Goal: Task Accomplishment & Management: Manage account settings

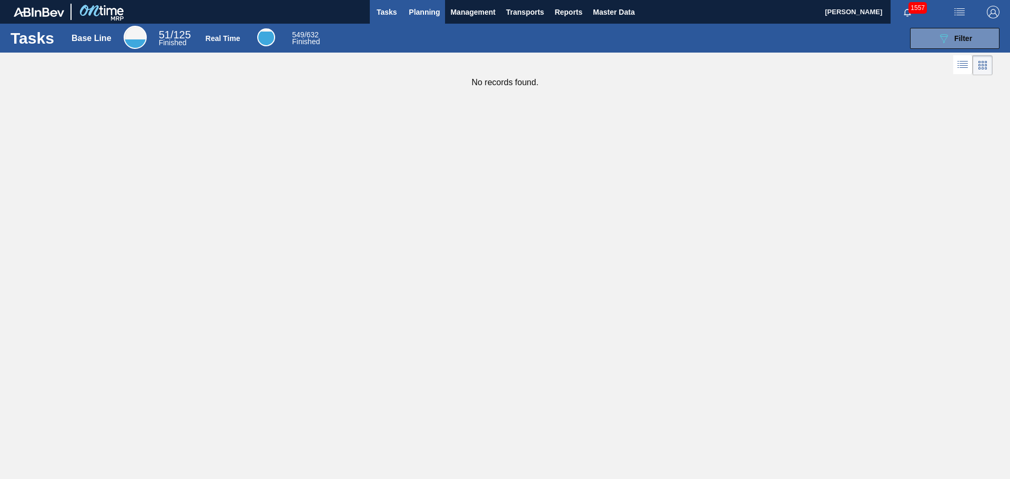
click at [418, 12] on span "Planning" at bounding box center [424, 12] width 31 height 13
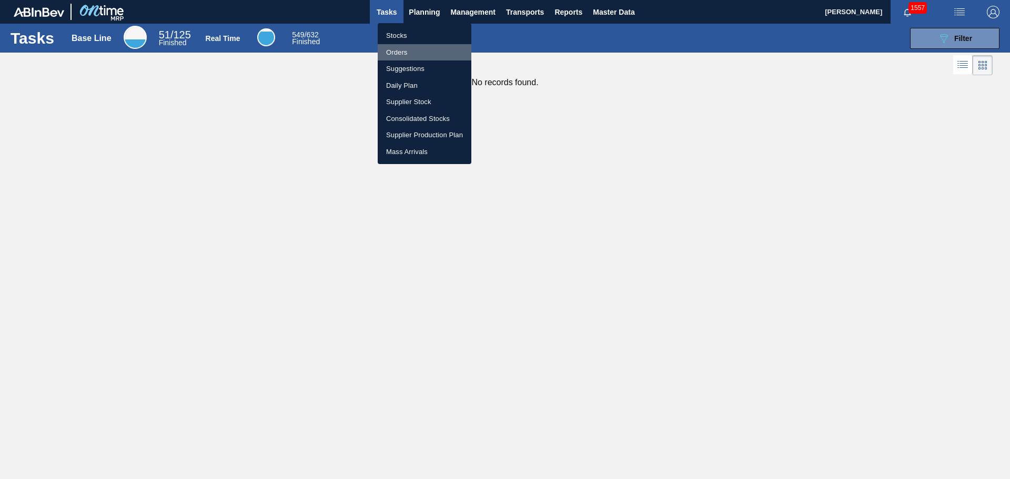
click at [404, 52] on li "Orders" at bounding box center [425, 52] width 94 height 17
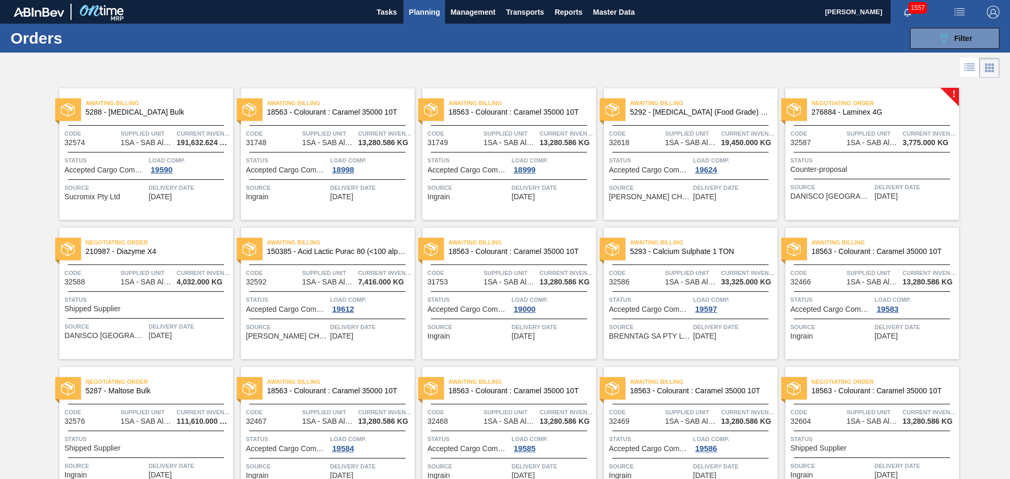
click at [204, 192] on span "Delivery Date" at bounding box center [190, 188] width 82 height 11
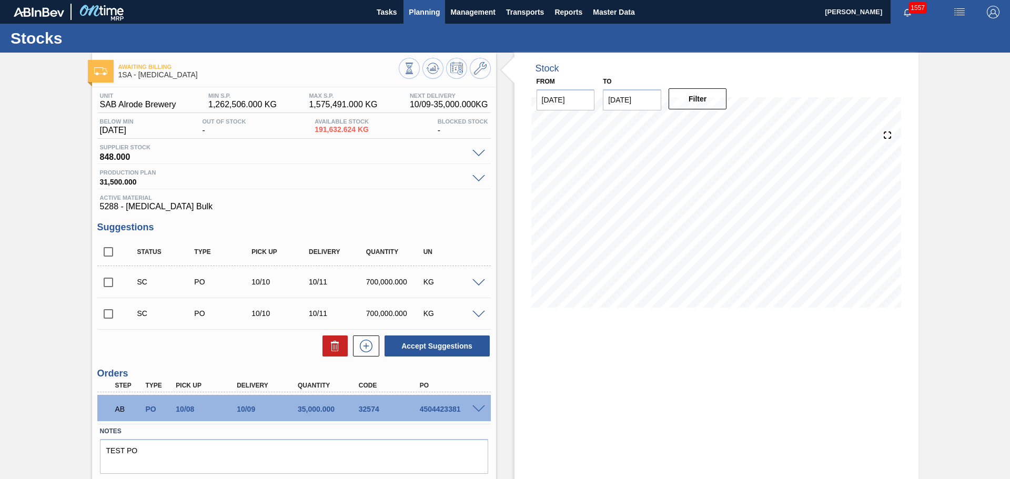
click at [421, 10] on span "Planning" at bounding box center [424, 12] width 31 height 13
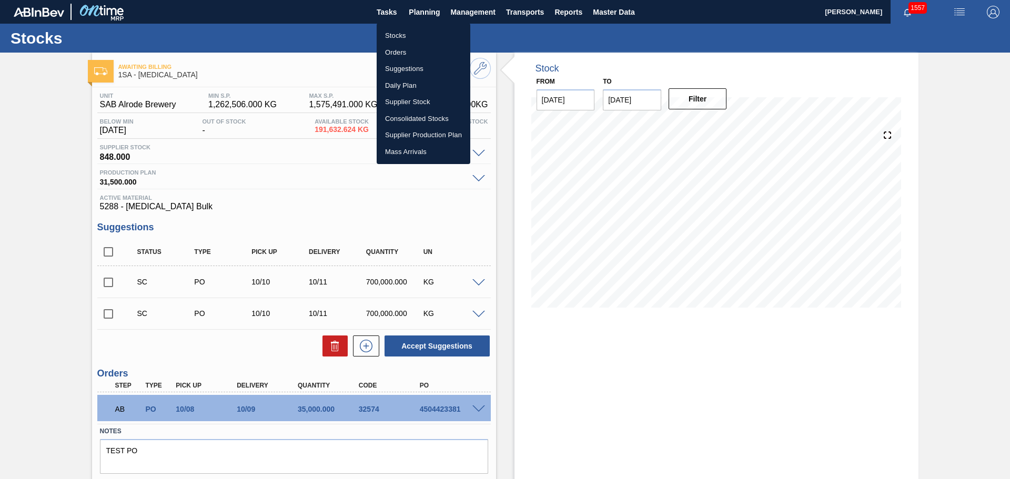
click at [403, 54] on li "Orders" at bounding box center [424, 52] width 94 height 17
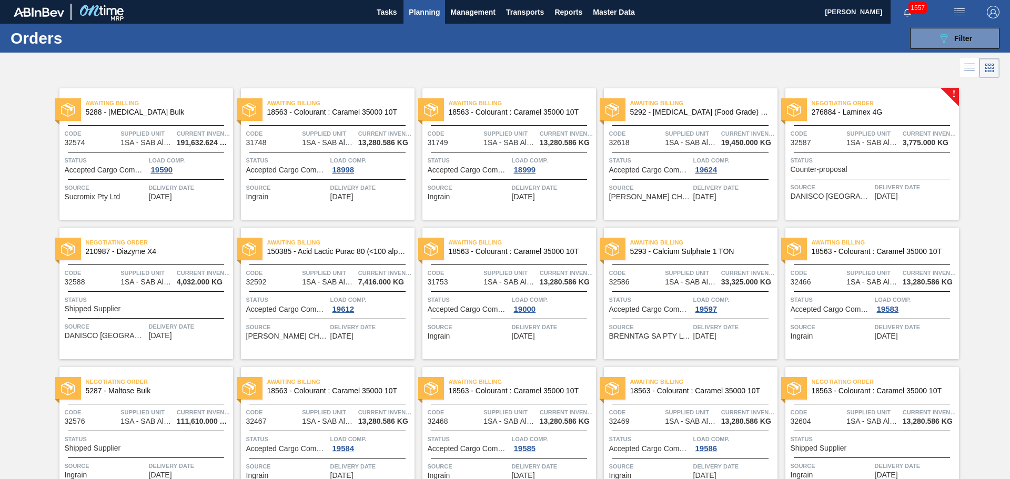
click at [113, 411] on span "Code" at bounding box center [92, 412] width 54 height 11
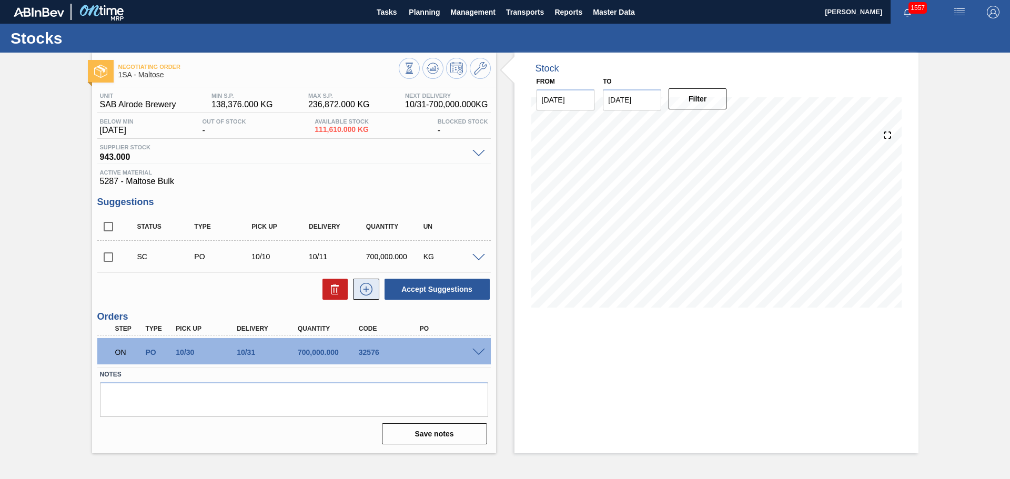
click at [367, 288] on icon at bounding box center [366, 289] width 17 height 13
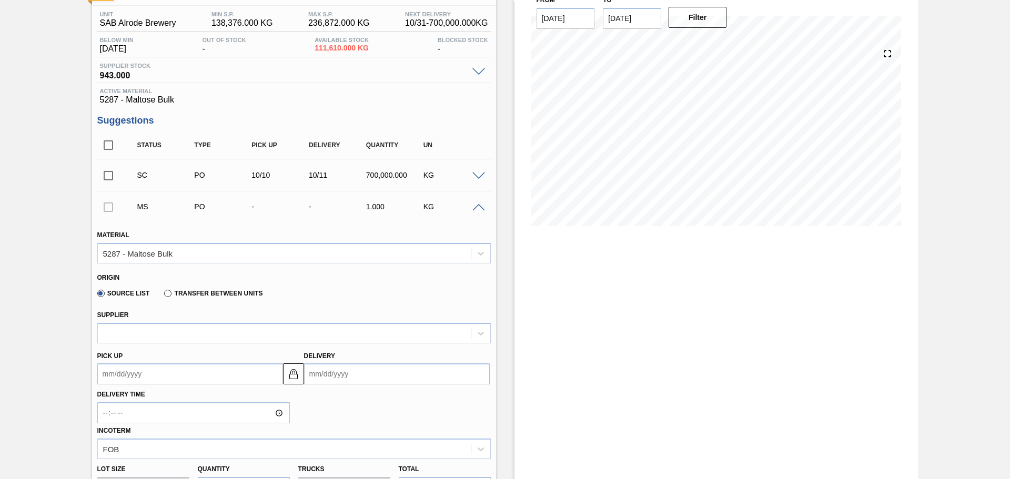
scroll to position [105, 0]
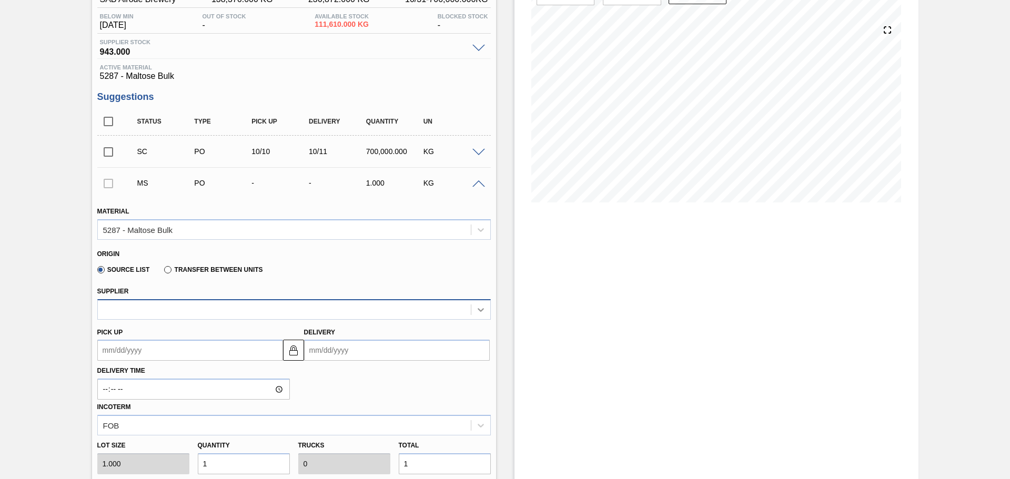
click at [477, 311] on icon at bounding box center [481, 310] width 11 height 11
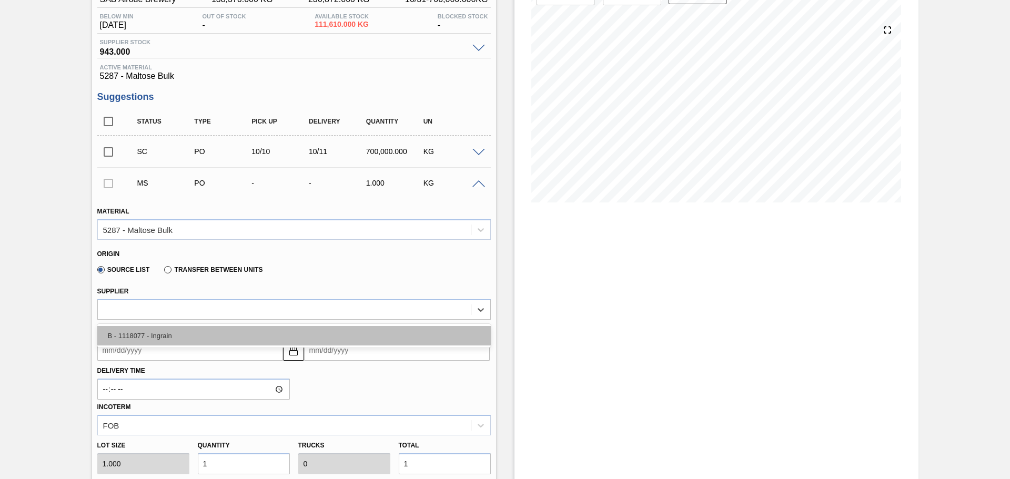
click at [348, 345] on div "B - 1118077 - Ingrain" at bounding box center [293, 335] width 393 height 19
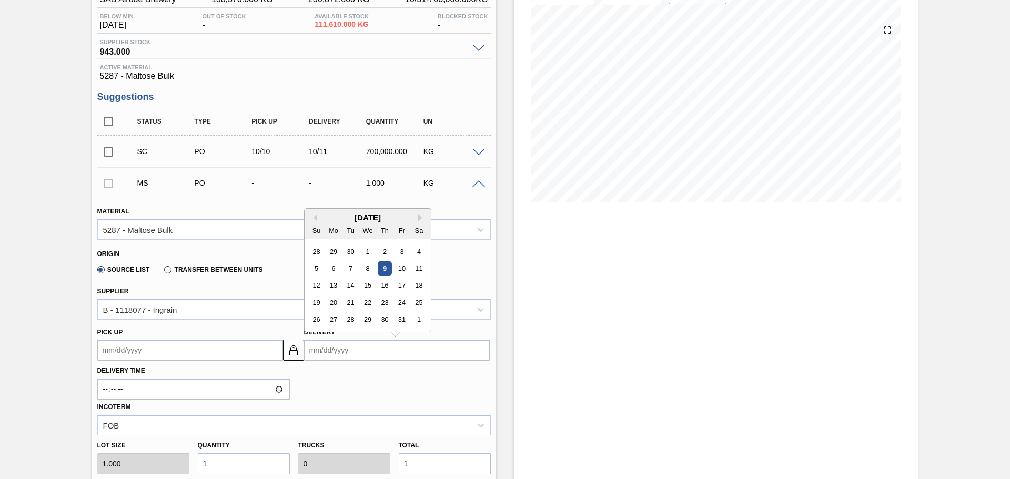
click at [349, 357] on input "Delivery" at bounding box center [397, 350] width 186 height 21
click at [402, 270] on div "10" at bounding box center [402, 268] width 14 height 14
type up3264528149 "[DATE]"
type input "[DATE]"
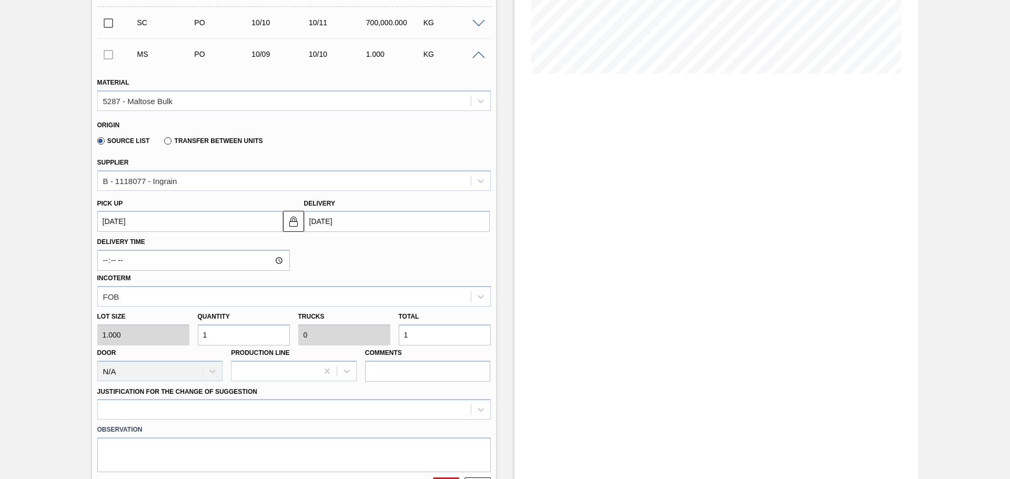
scroll to position [263, 0]
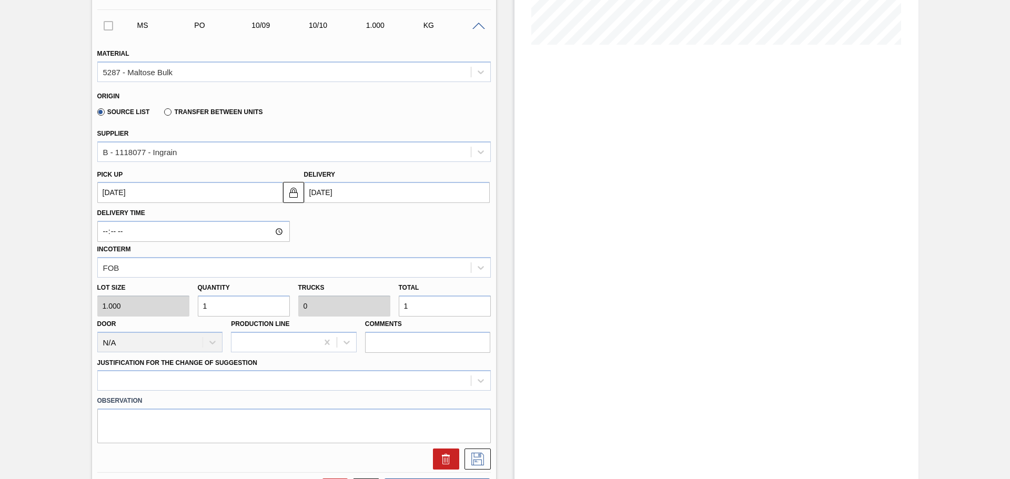
click at [440, 310] on input "1" at bounding box center [445, 306] width 92 height 21
type input "0"
type input "7"
type input "70"
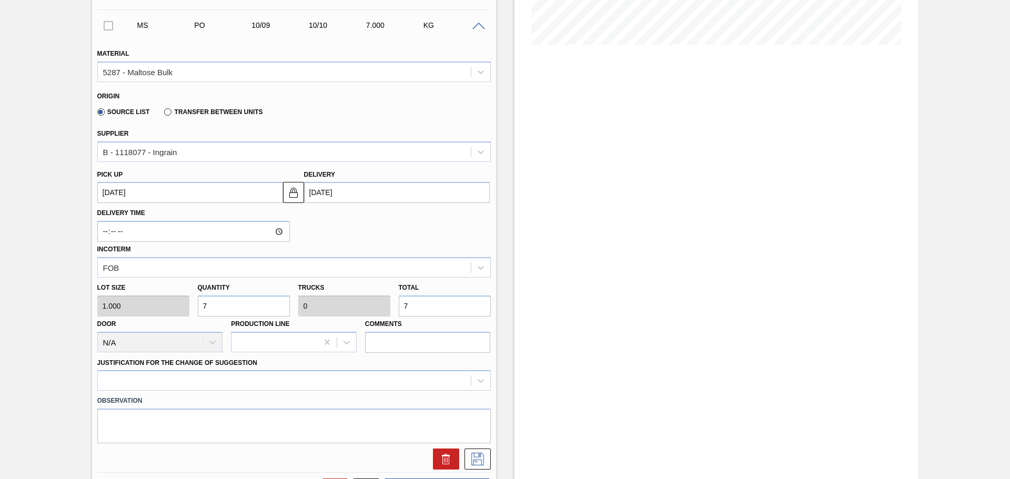
type input "0.002"
type input "70"
type input "700"
type input "0.022"
type input "700"
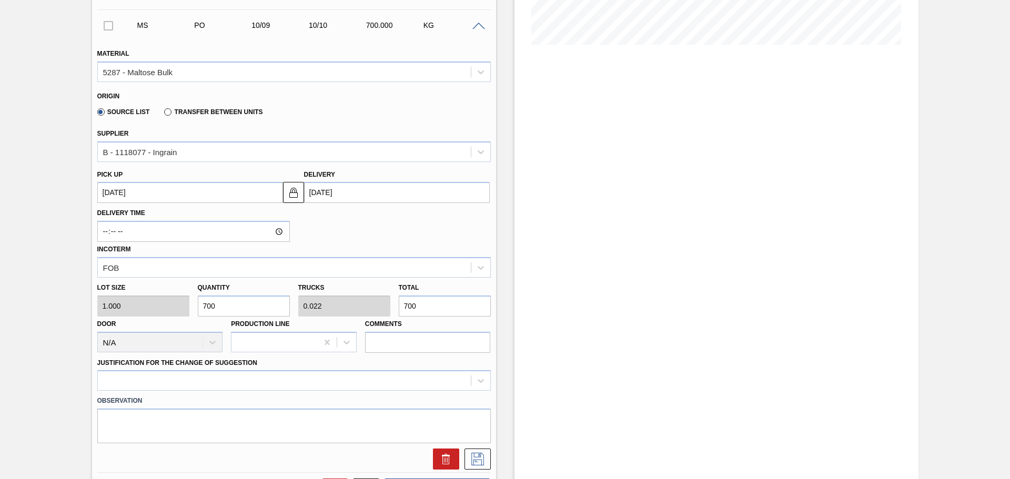
type input "7,000"
type input "0.219"
type input "7,000"
type input "70,000"
type input "2.188"
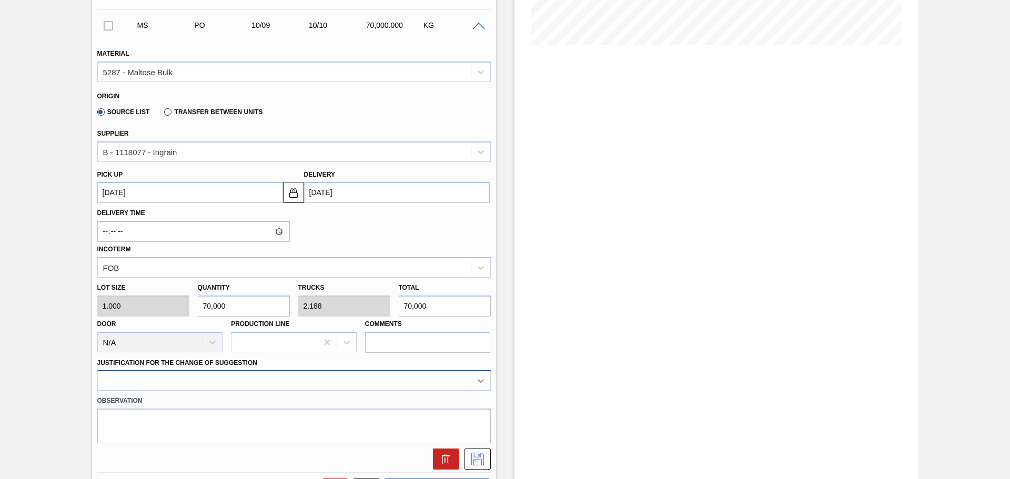
type input "70,000"
click at [479, 381] on div at bounding box center [293, 380] width 393 height 21
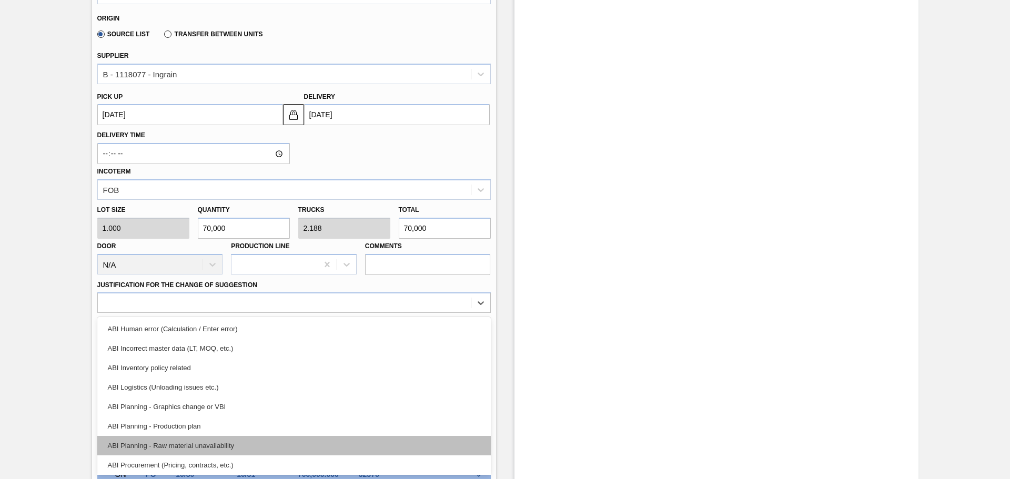
click at [228, 446] on div "ABI Planning - Raw material unavailability" at bounding box center [293, 445] width 393 height 19
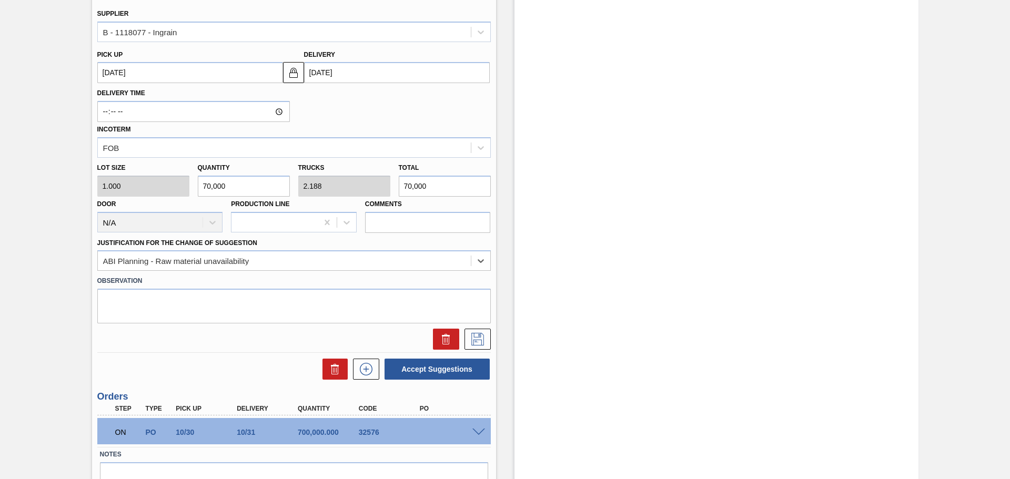
scroll to position [393, 0]
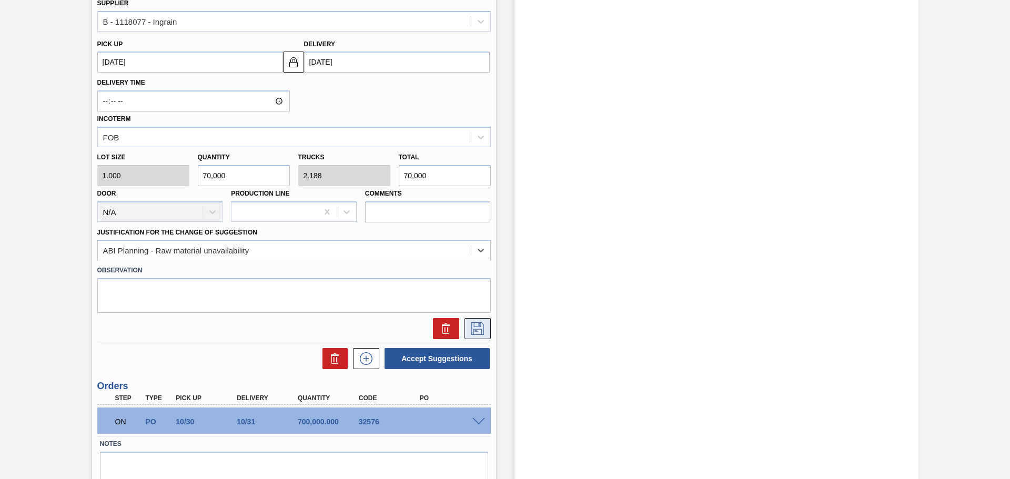
click at [474, 330] on icon at bounding box center [477, 328] width 17 height 13
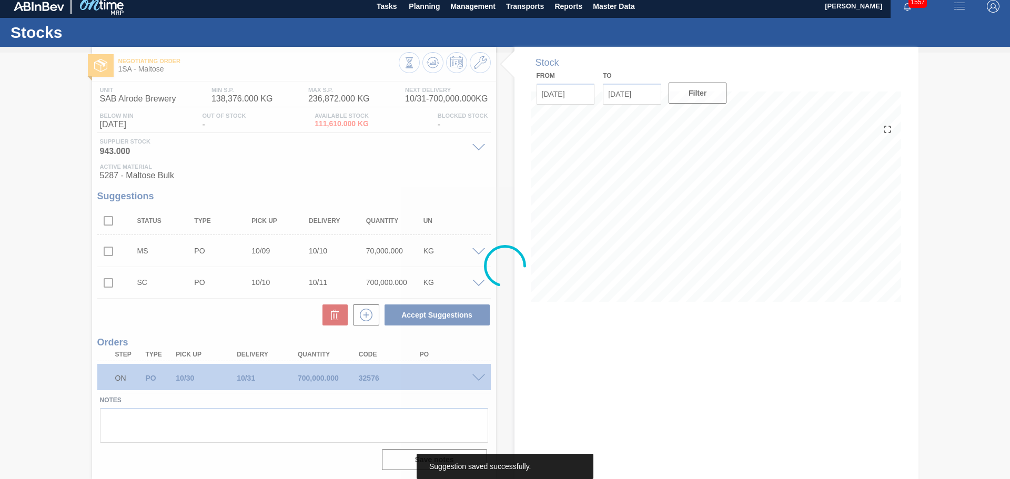
scroll to position [6, 0]
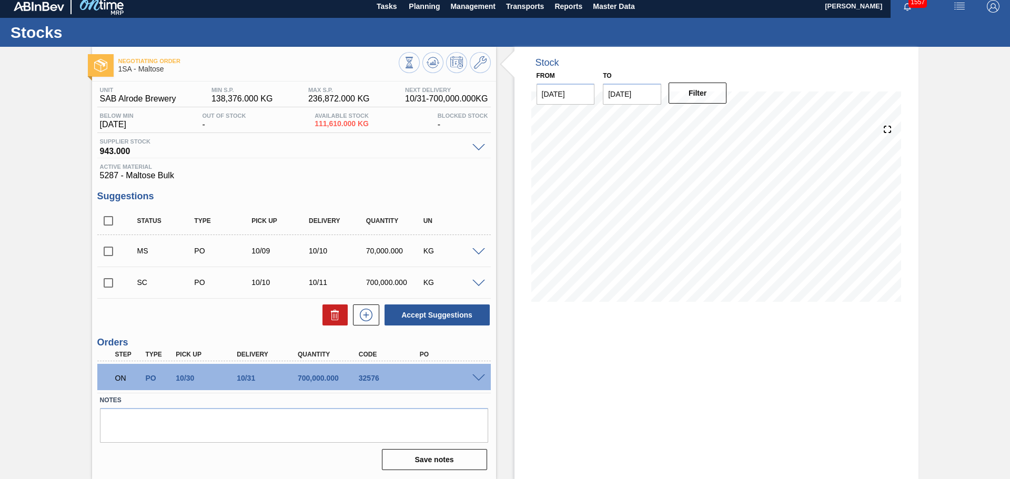
click at [477, 284] on span at bounding box center [478, 284] width 13 height 8
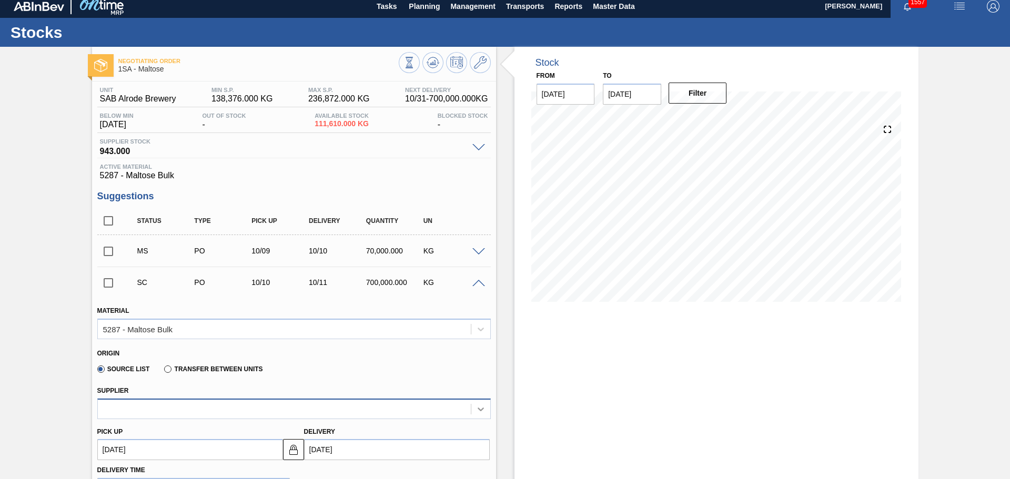
click at [476, 410] on icon at bounding box center [481, 409] width 11 height 11
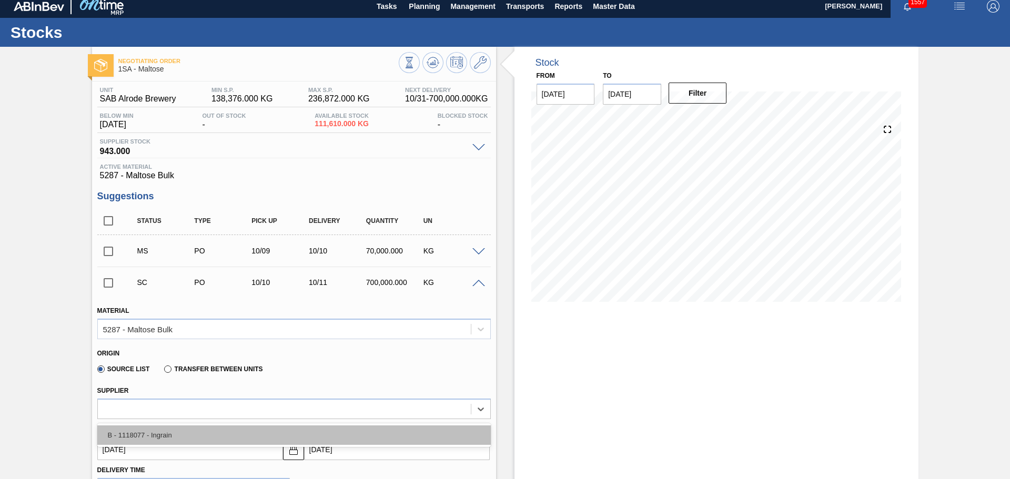
click at [416, 436] on div "B - 1118077 - Ingrain" at bounding box center [293, 435] width 393 height 19
type input "21.875"
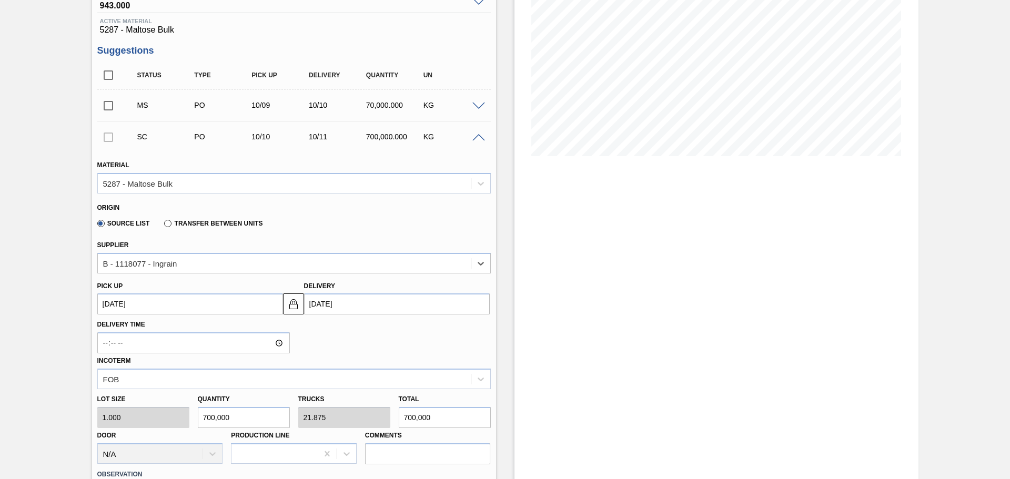
scroll to position [164, 0]
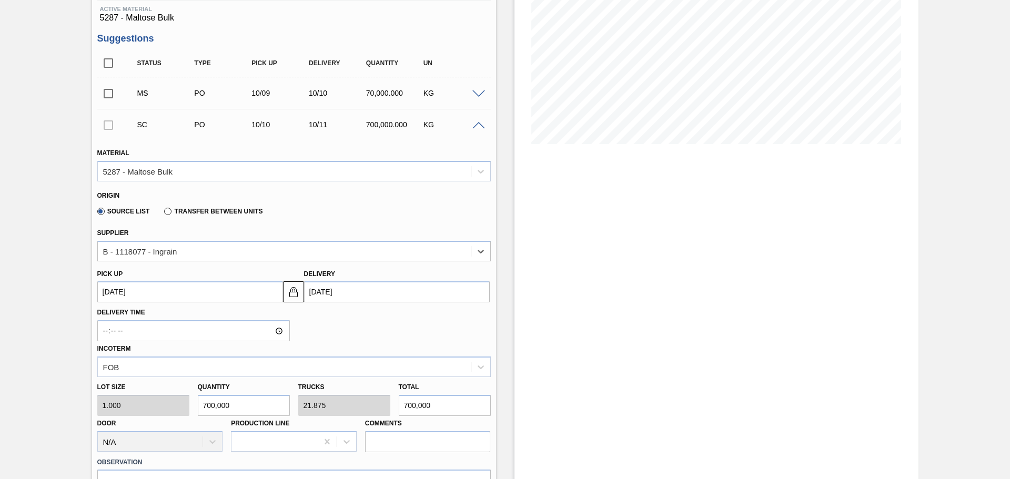
click at [415, 404] on input "700,000" at bounding box center [445, 405] width 92 height 21
type input "70,000"
type input "2.188"
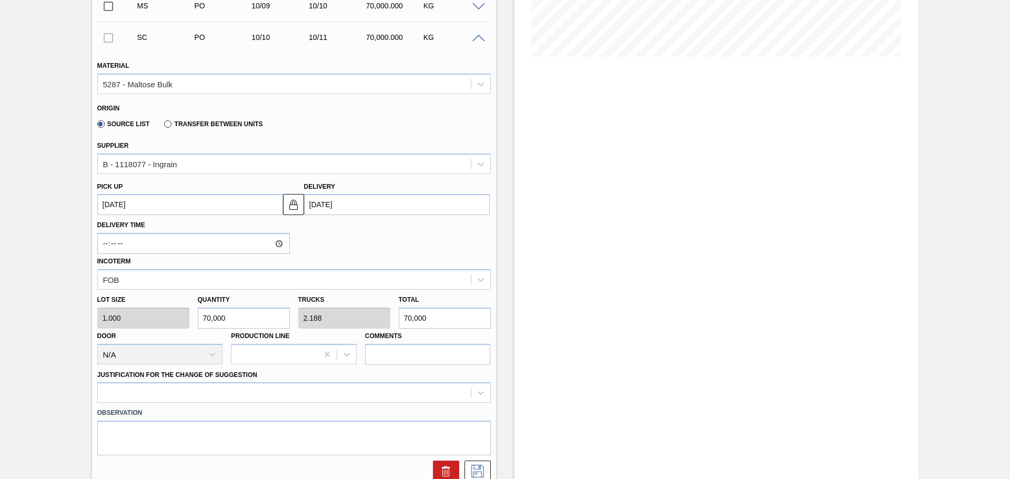
scroll to position [269, 0]
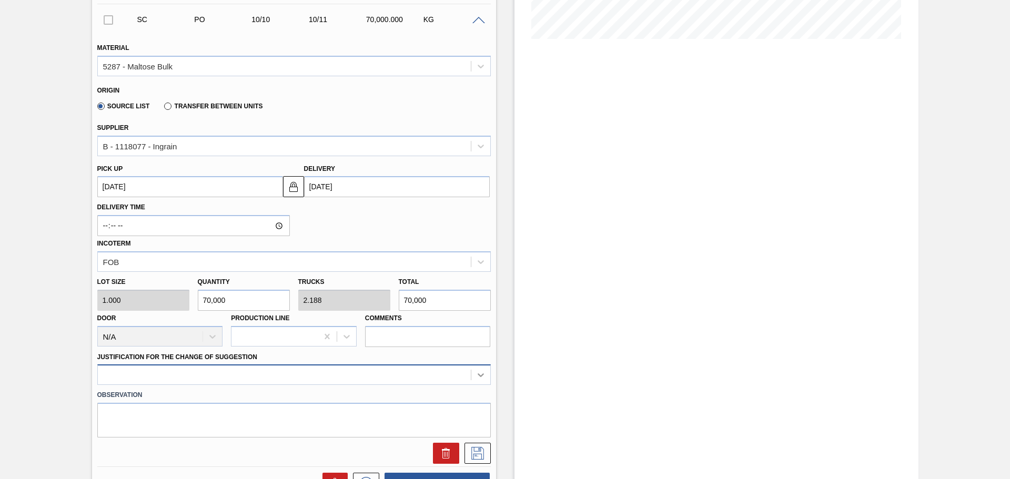
type input "70,000"
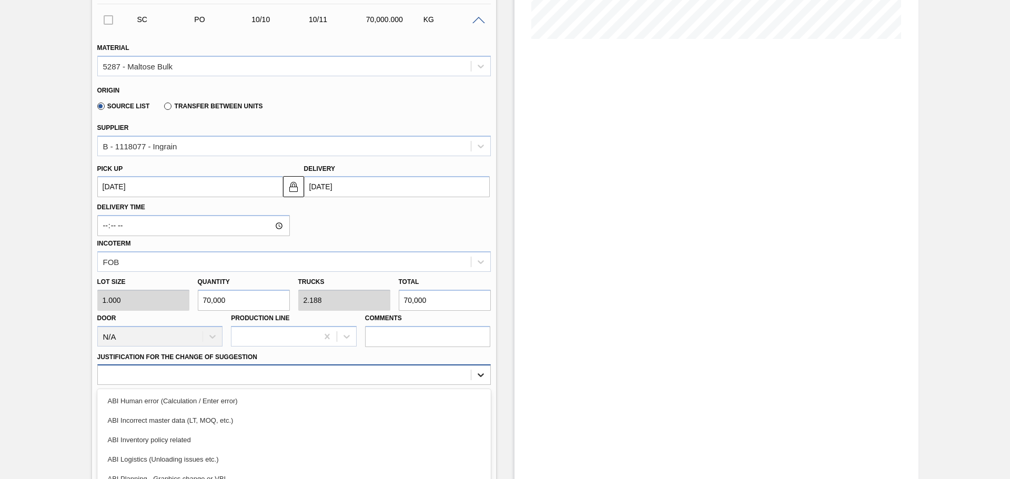
click at [477, 379] on div "option ABI Logistics (Unloading issues etc.) focused, 4 of 18. 18 results avail…" at bounding box center [293, 375] width 393 height 21
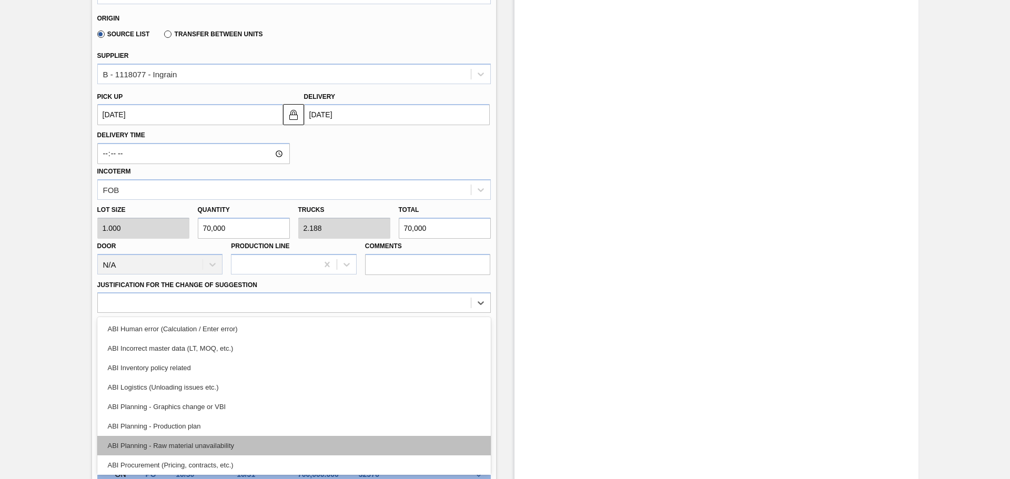
click at [331, 443] on div "ABI Planning - Raw material unavailability" at bounding box center [293, 445] width 393 height 19
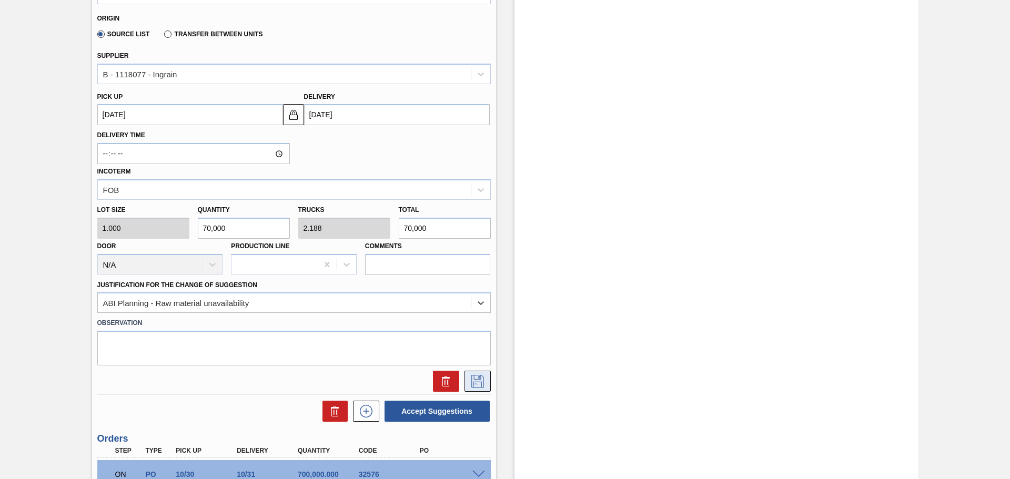
click at [473, 383] on icon at bounding box center [477, 381] width 17 height 13
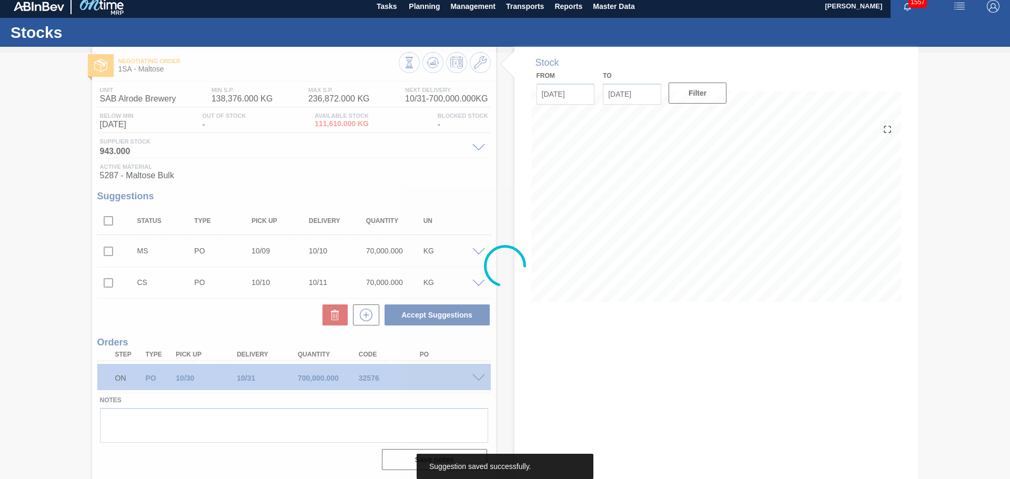
scroll to position [6, 0]
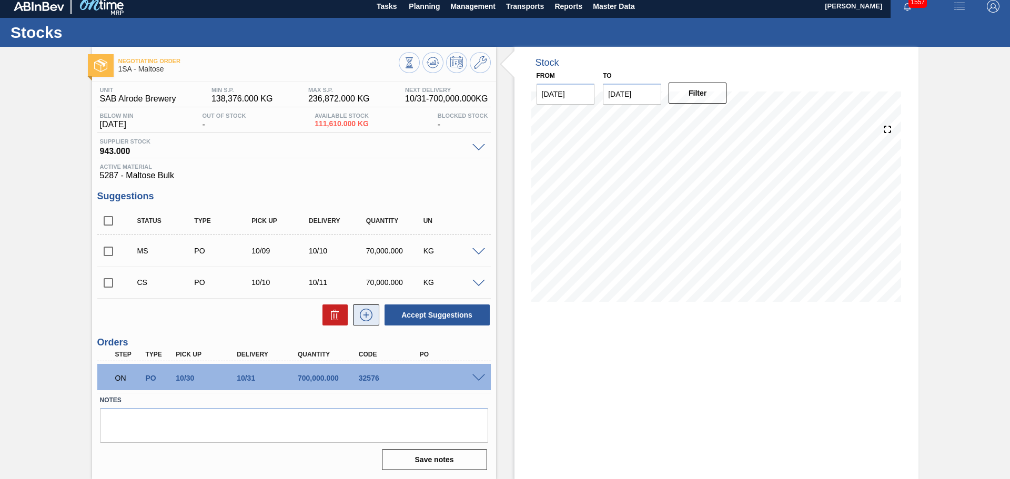
click at [366, 312] on icon at bounding box center [366, 315] width 1 height 6
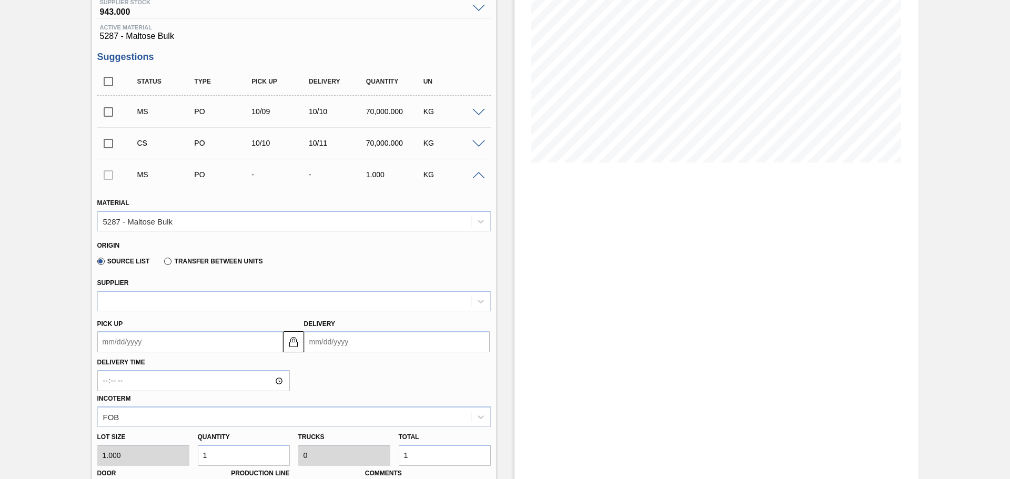
scroll to position [164, 0]
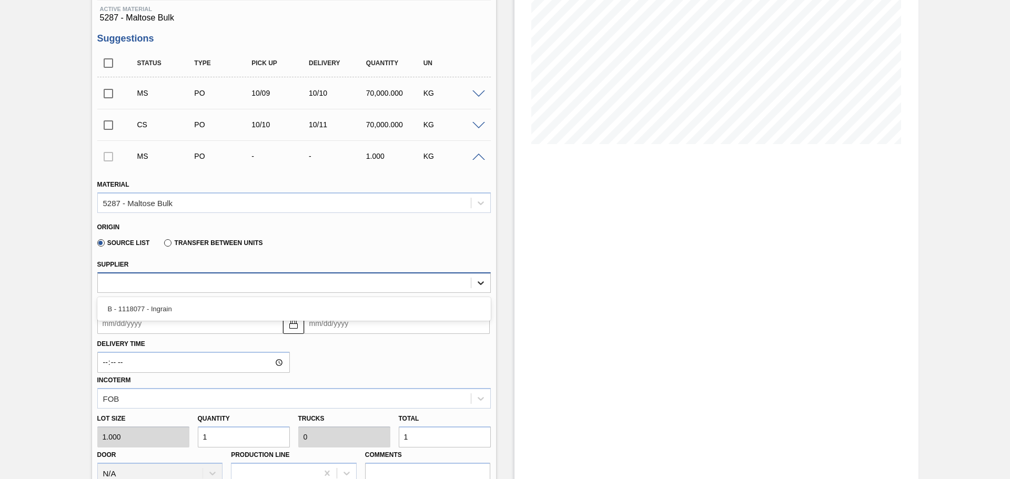
click at [474, 284] on div at bounding box center [480, 283] width 19 height 19
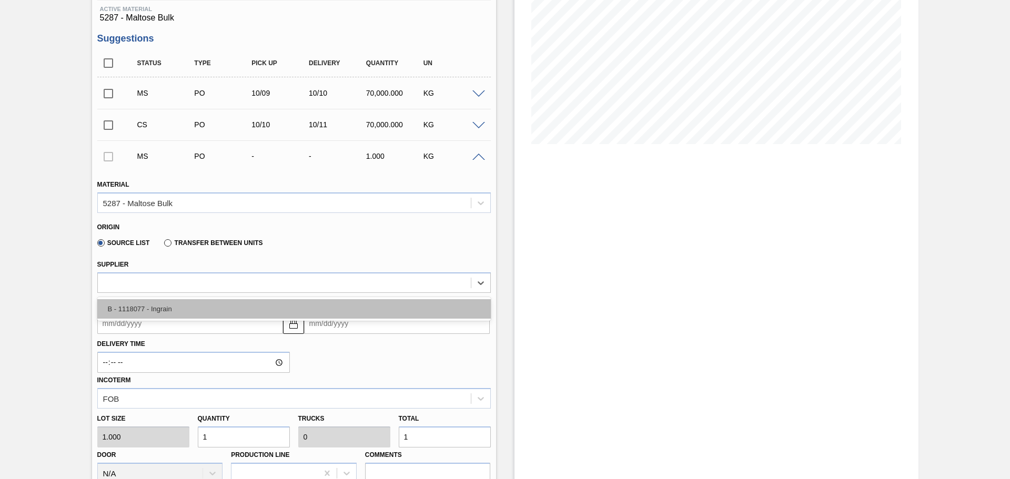
click at [453, 306] on div "B - 1118077 - Ingrain" at bounding box center [293, 308] width 393 height 19
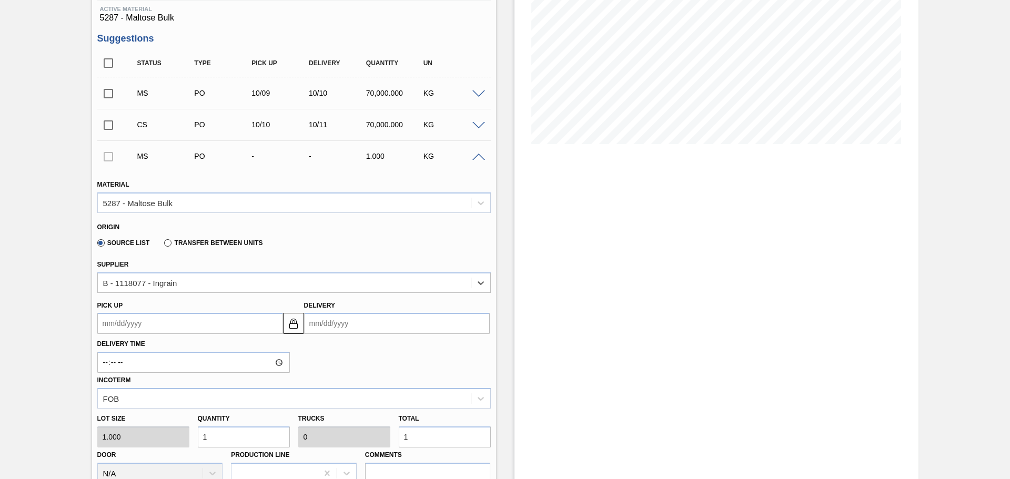
click at [375, 325] on input "Delivery" at bounding box center [397, 323] width 186 height 21
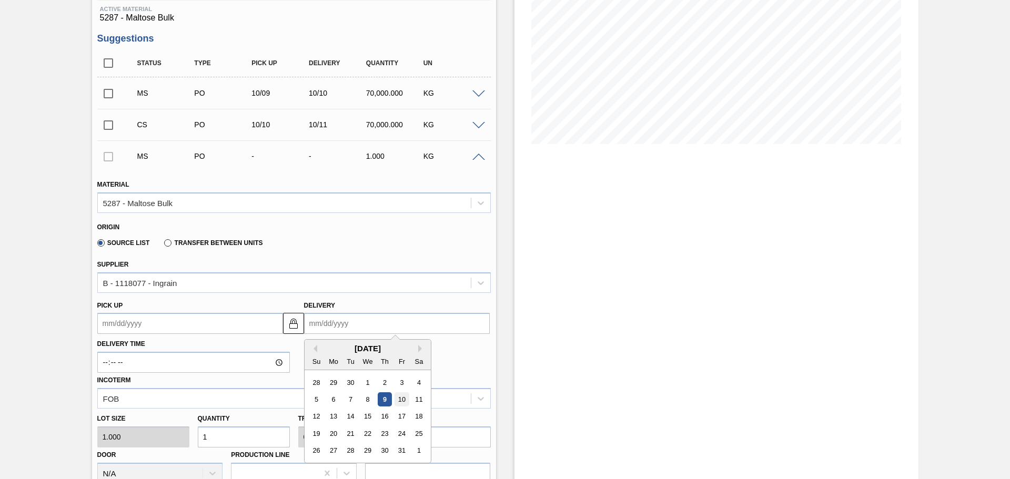
click at [402, 399] on div "10" at bounding box center [402, 399] width 14 height 14
type up3264529456 "[DATE]"
type input "[DATE]"
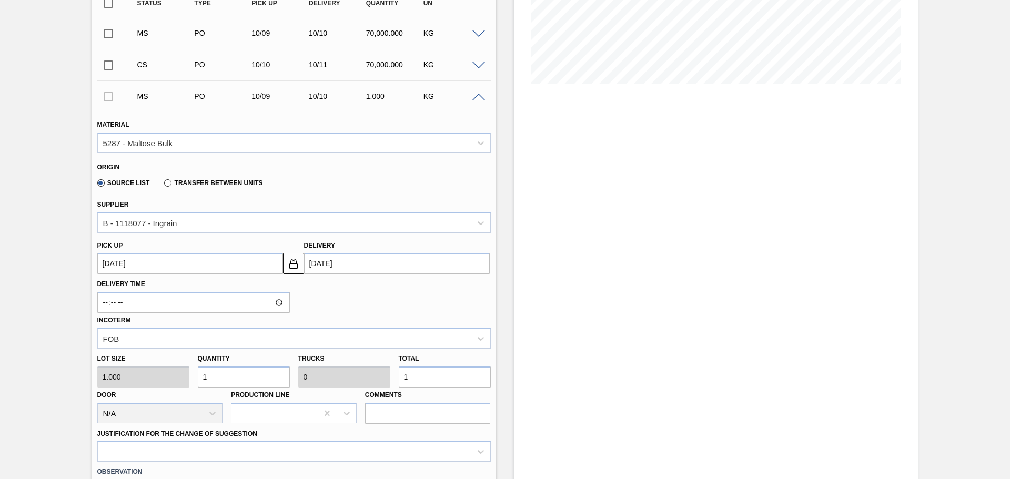
scroll to position [269, 0]
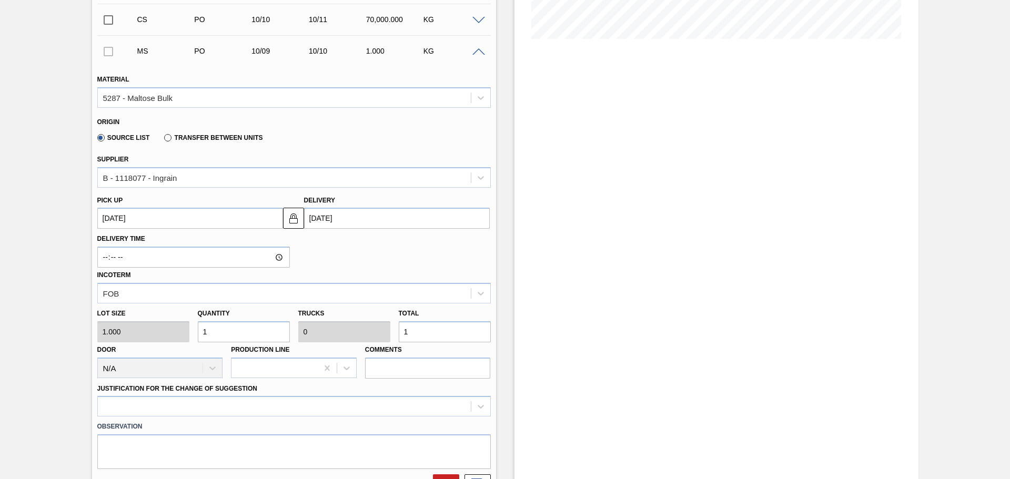
click at [446, 337] on input "1" at bounding box center [445, 331] width 92 height 21
type input "0"
type input "7"
type input "70"
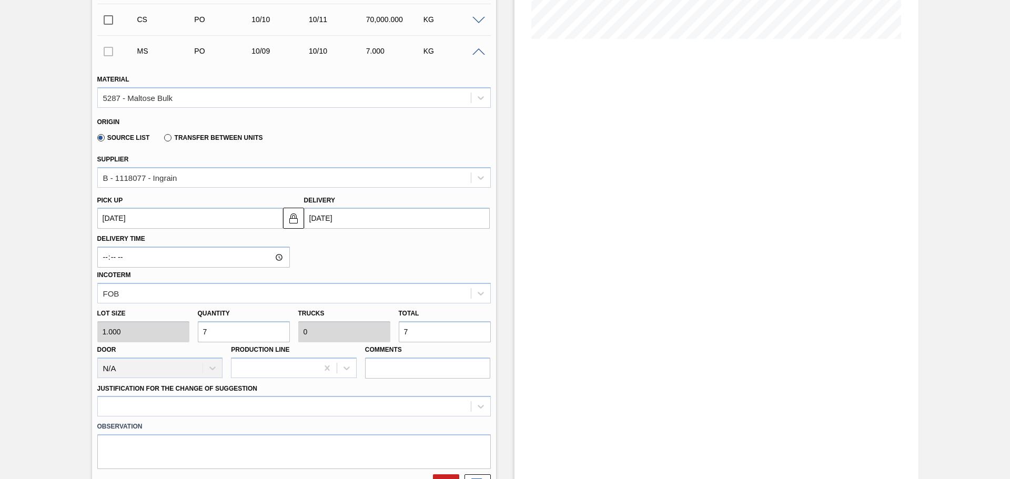
type input "0.002"
type input "70"
type input "700"
type input "0.022"
type input "700"
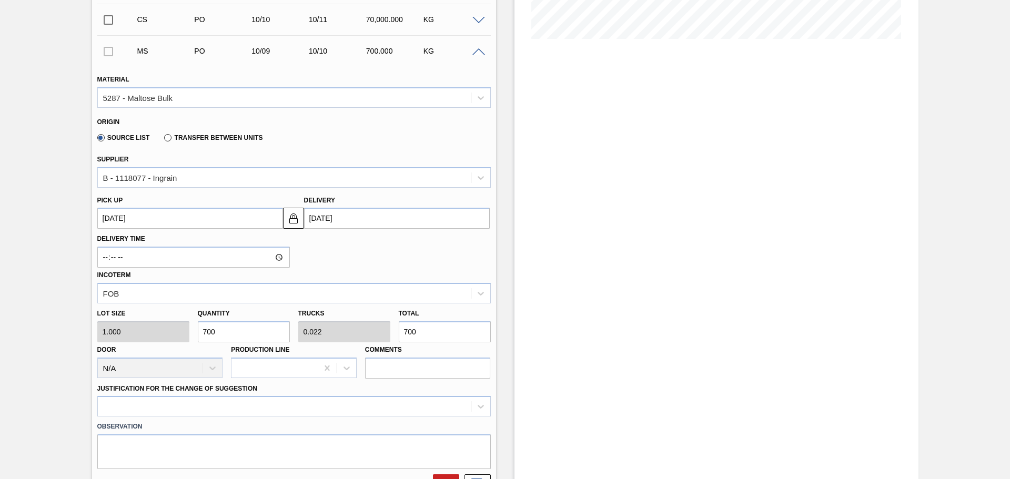
type input "7,000"
type input "0.219"
type input "7,000"
type input "70,000"
type input "2.188"
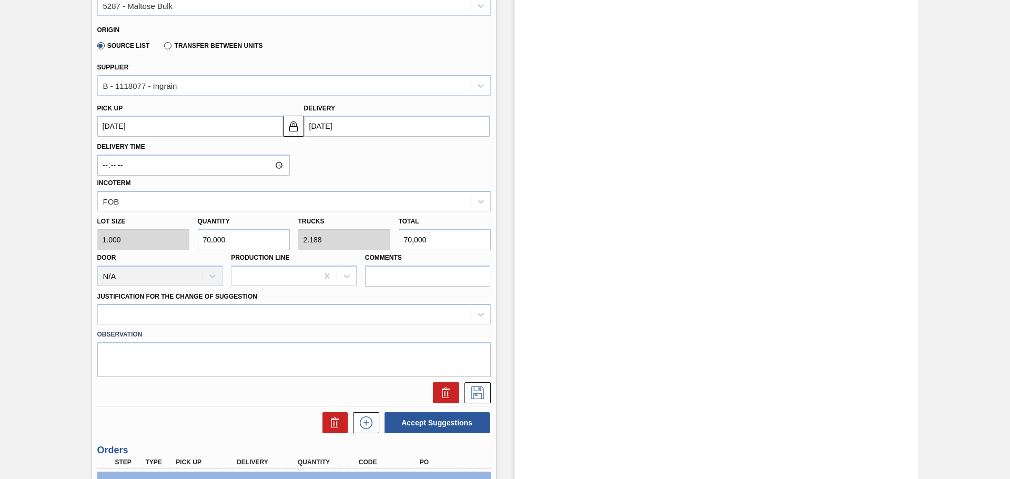
scroll to position [374, 0]
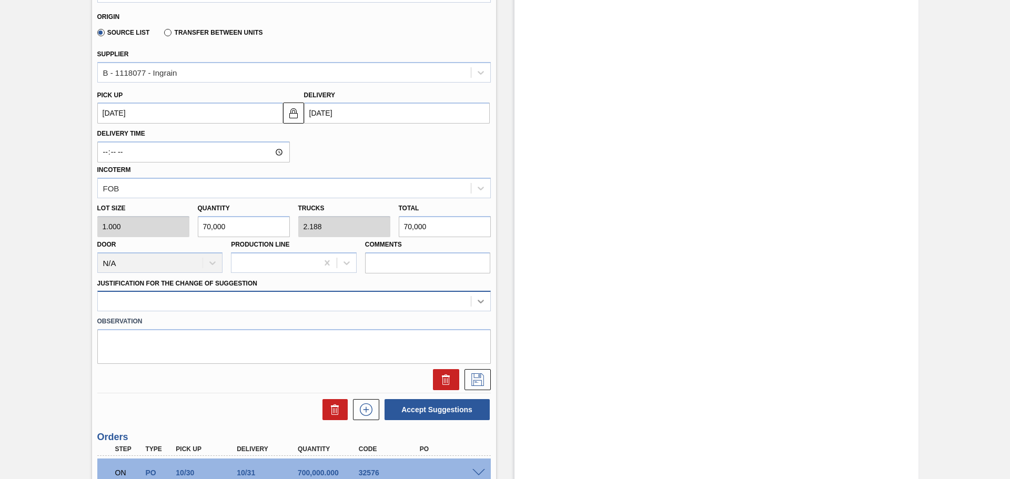
type input "70,000"
click at [478, 301] on icon at bounding box center [481, 302] width 6 height 4
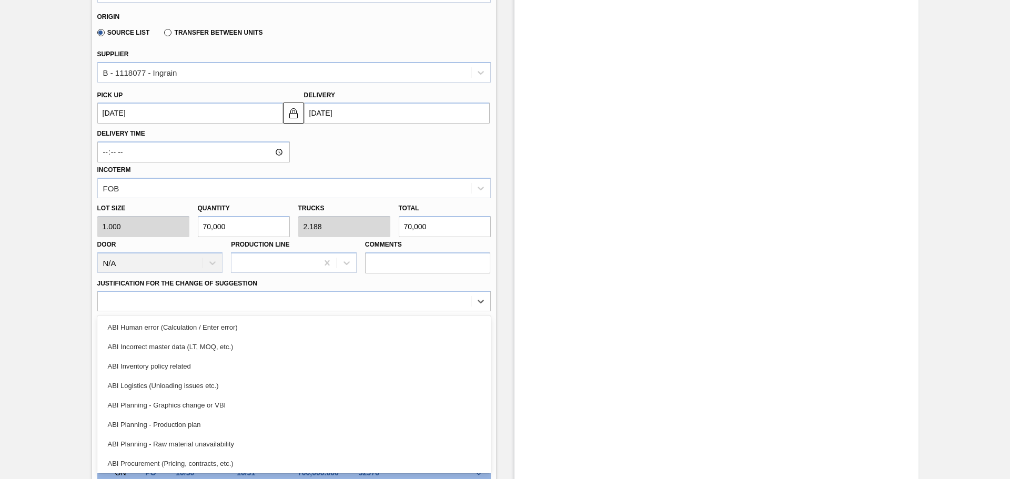
click at [250, 447] on div "ABI Planning - Raw material unavailability" at bounding box center [293, 444] width 393 height 19
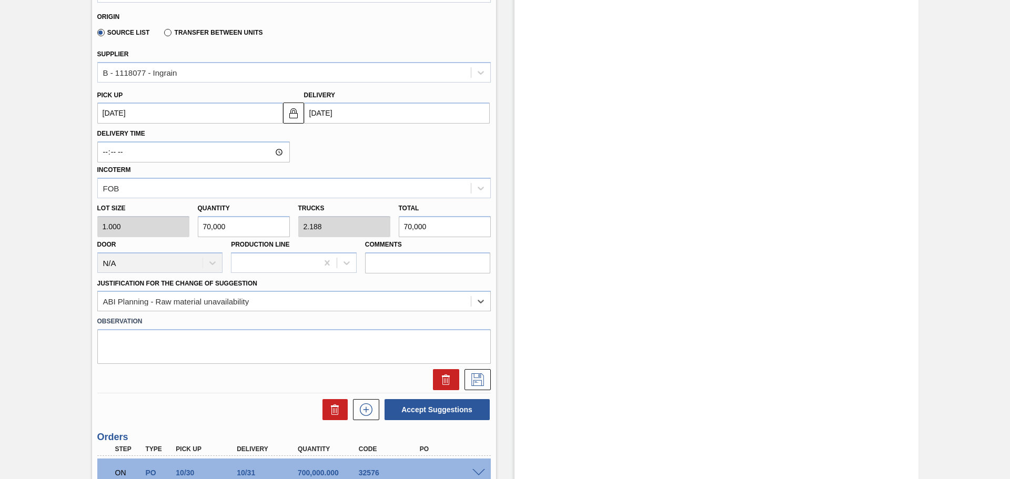
scroll to position [427, 0]
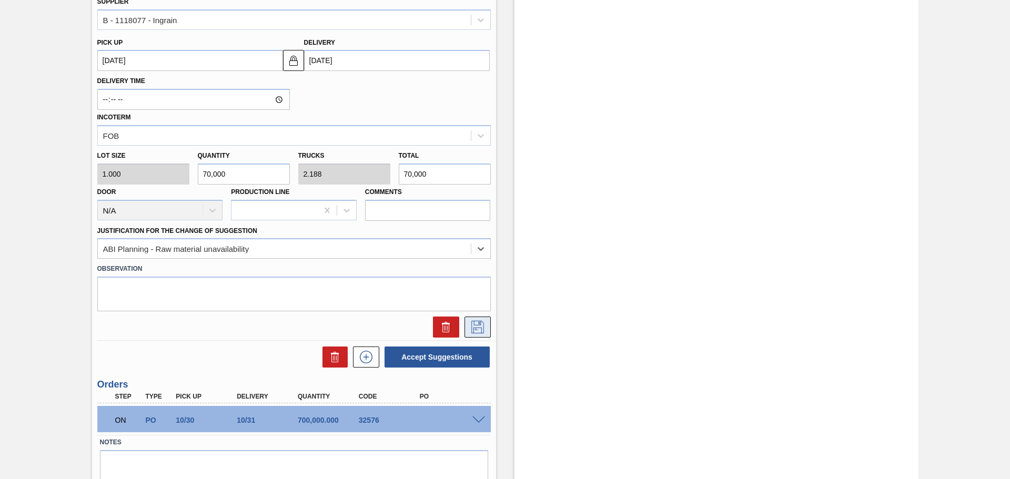
click at [473, 327] on icon at bounding box center [477, 327] width 17 height 13
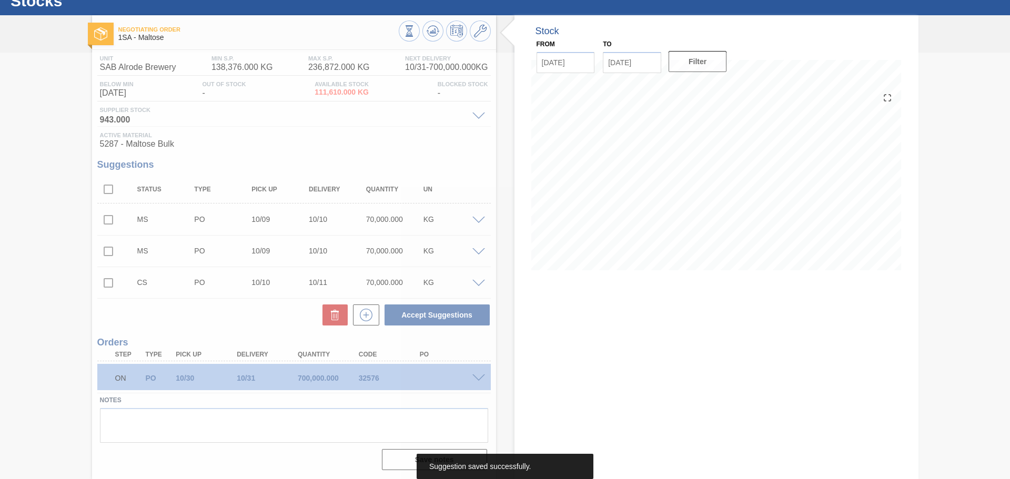
scroll to position [37, 0]
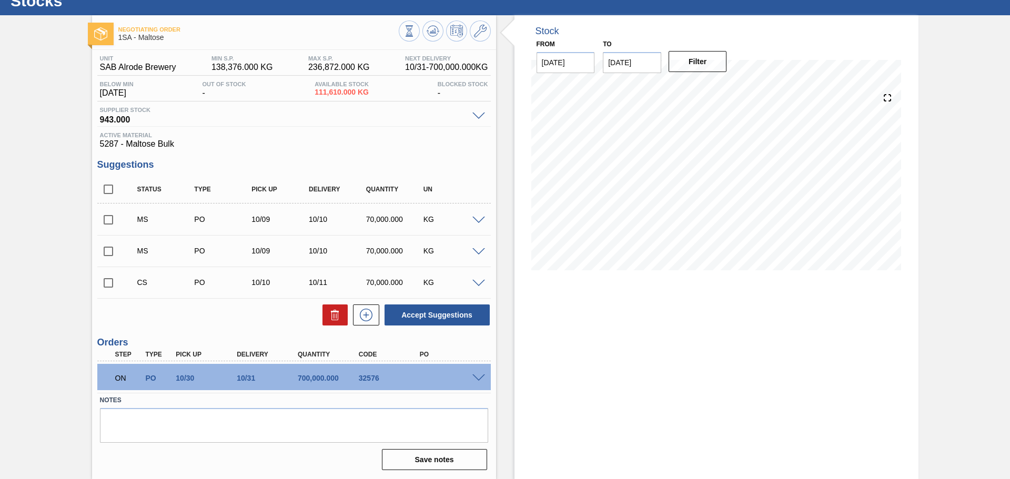
click at [105, 218] on input "checkbox" at bounding box center [108, 220] width 22 height 22
click at [419, 318] on button "Accept Suggestions" at bounding box center [437, 315] width 105 height 21
checkbox input "false"
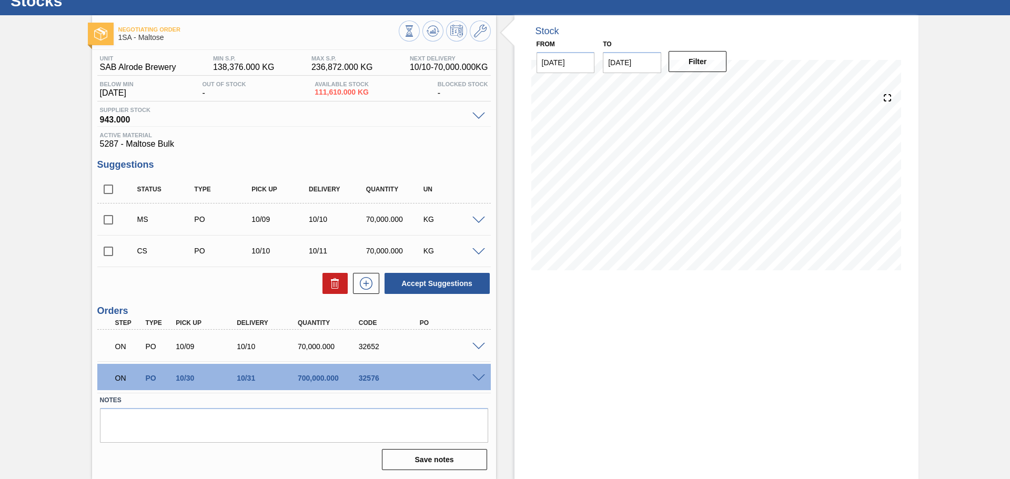
click at [479, 346] on span at bounding box center [478, 347] width 13 height 8
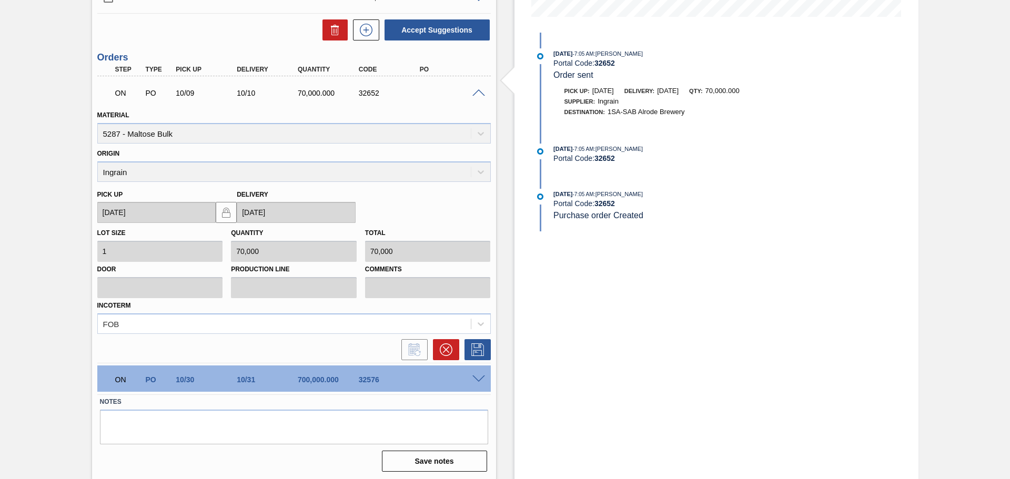
scroll to position [292, 0]
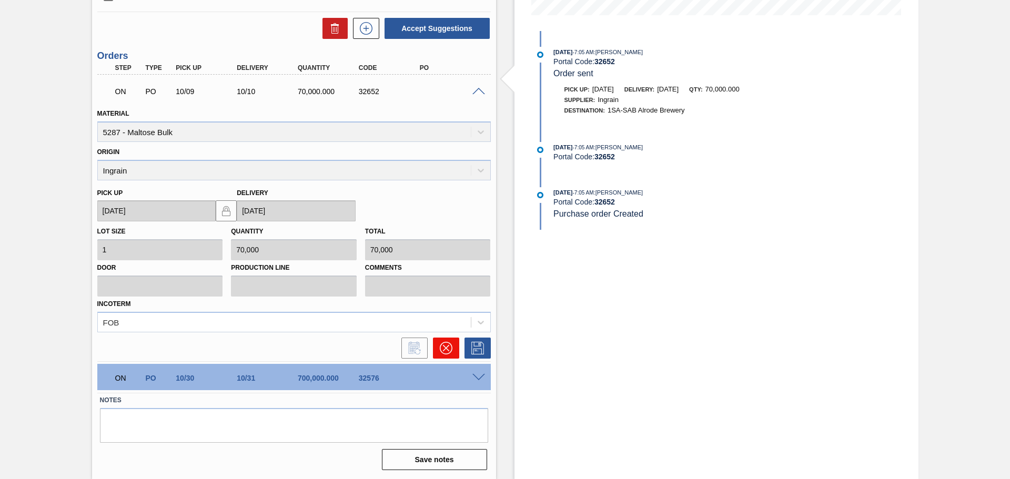
click at [449, 348] on icon at bounding box center [446, 348] width 13 height 13
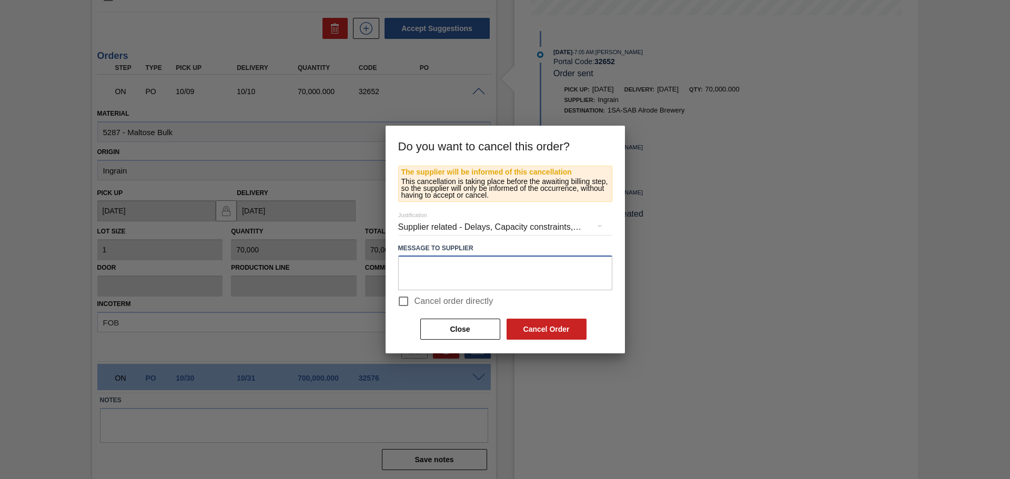
click at [458, 266] on textarea at bounding box center [505, 273] width 214 height 35
click at [432, 281] on textarea at bounding box center [505, 273] width 214 height 35
type textarea "Incorrect quantity"
click at [520, 329] on button "Cancel Order" at bounding box center [547, 329] width 80 height 21
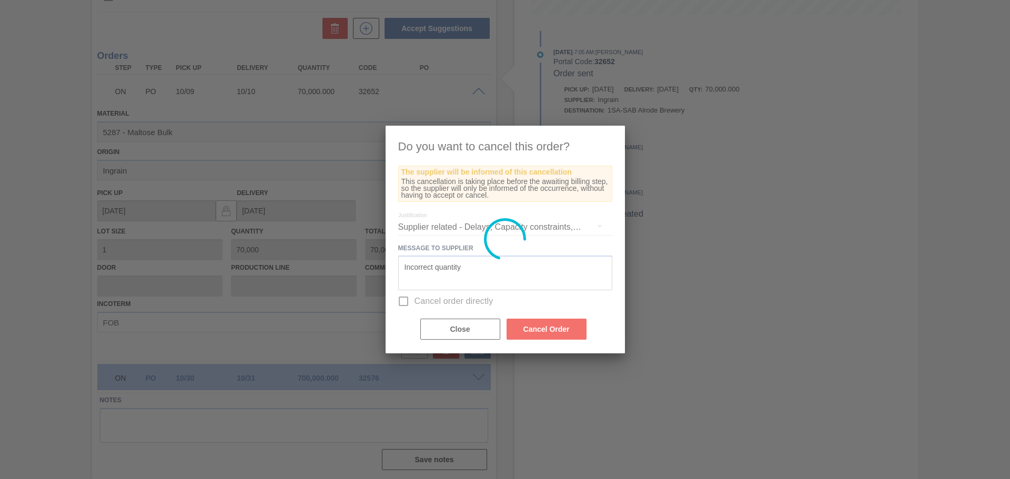
scroll to position [6, 0]
